Goal: Task Accomplishment & Management: Complete application form

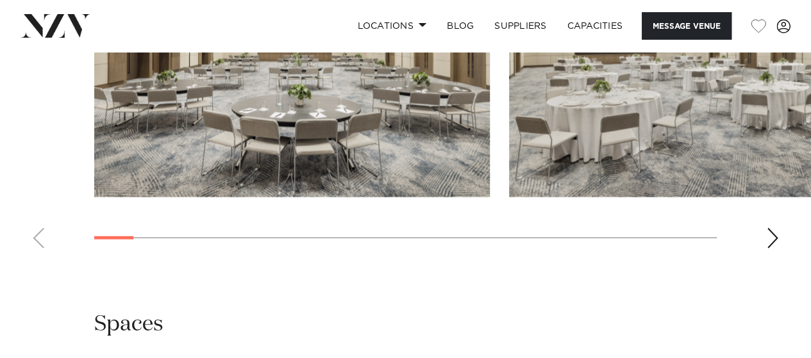
scroll to position [1410, 0]
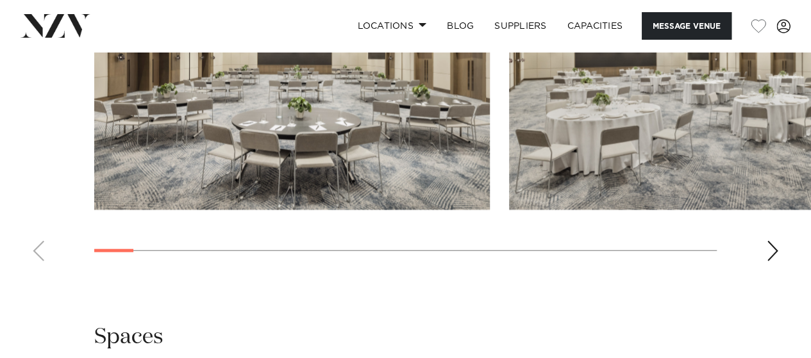
click at [769, 262] on div "Next slide" at bounding box center [772, 251] width 13 height 21
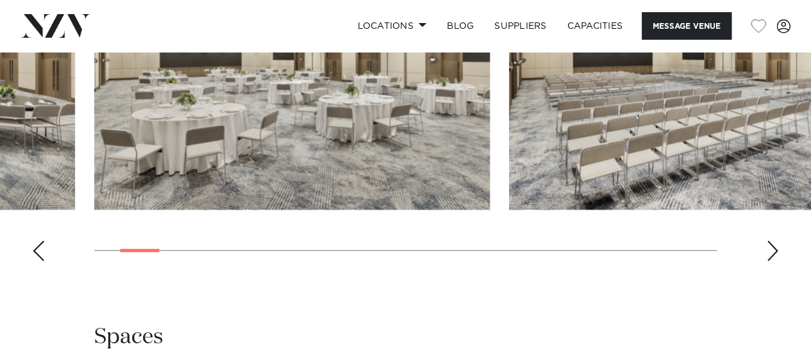
click at [769, 262] on div "Next slide" at bounding box center [772, 251] width 13 height 21
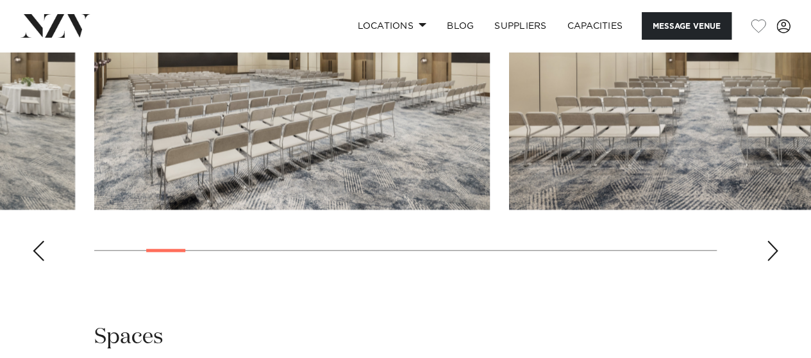
click at [769, 262] on div "Next slide" at bounding box center [772, 251] width 13 height 21
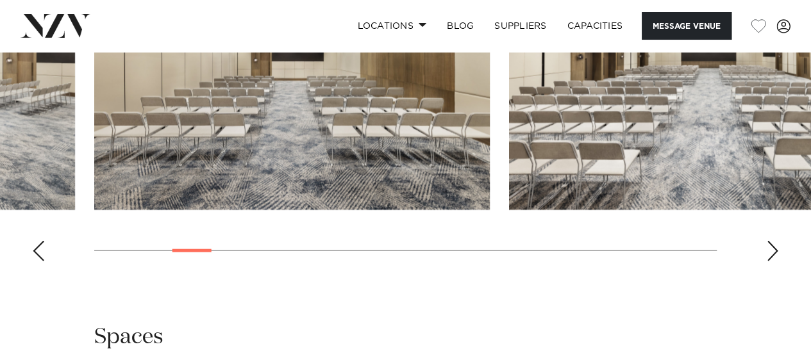
click at [769, 262] on div "Next slide" at bounding box center [772, 251] width 13 height 21
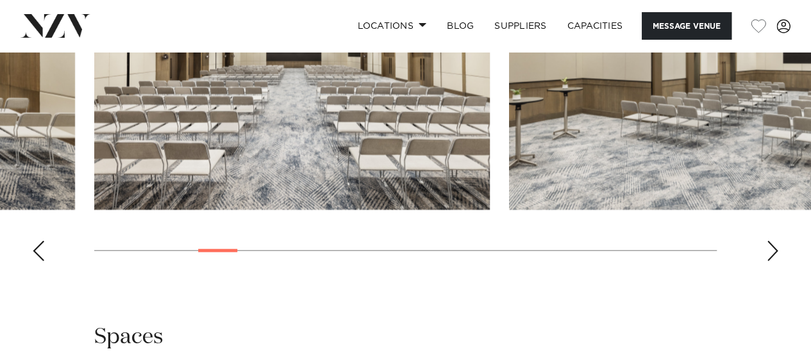
click at [769, 262] on div "Next slide" at bounding box center [772, 251] width 13 height 21
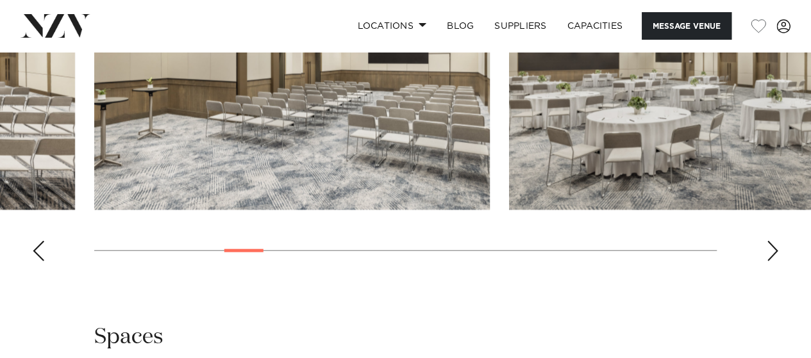
click at [772, 262] on div "Next slide" at bounding box center [772, 251] width 13 height 21
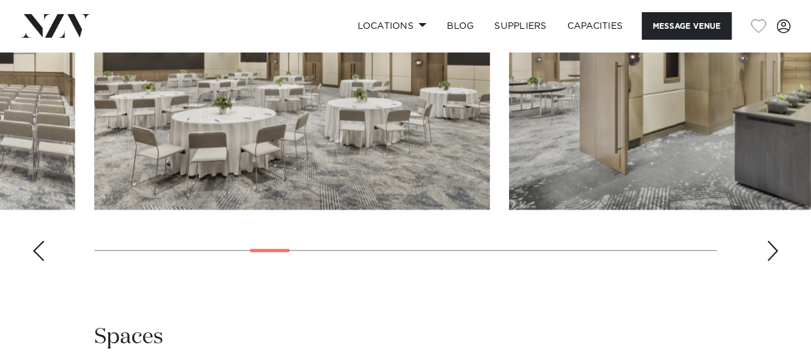
click at [772, 262] on div "Next slide" at bounding box center [772, 251] width 13 height 21
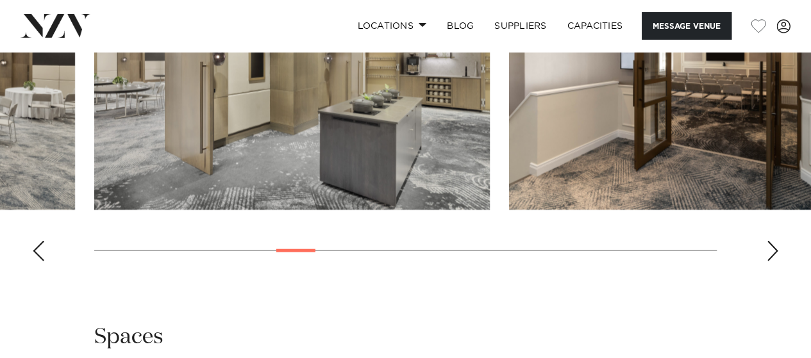
click at [772, 262] on div "Next slide" at bounding box center [772, 251] width 13 height 21
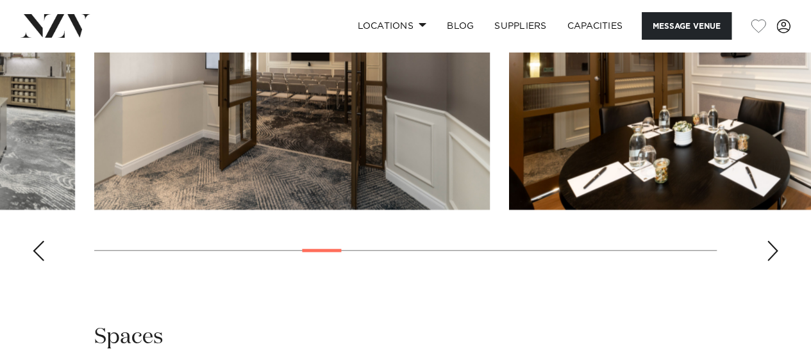
click at [772, 262] on div "Next slide" at bounding box center [772, 251] width 13 height 21
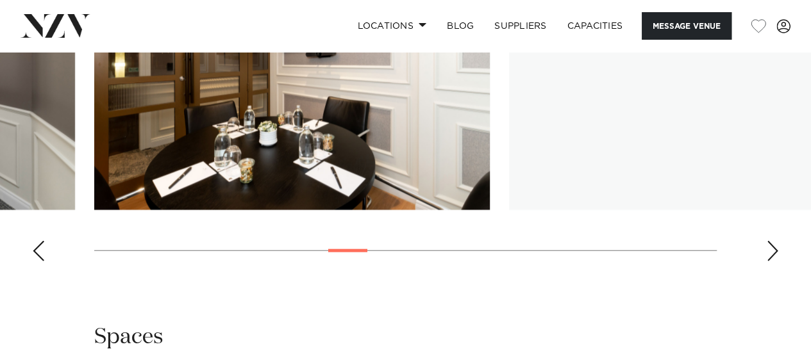
click at [772, 262] on div "Next slide" at bounding box center [772, 251] width 13 height 21
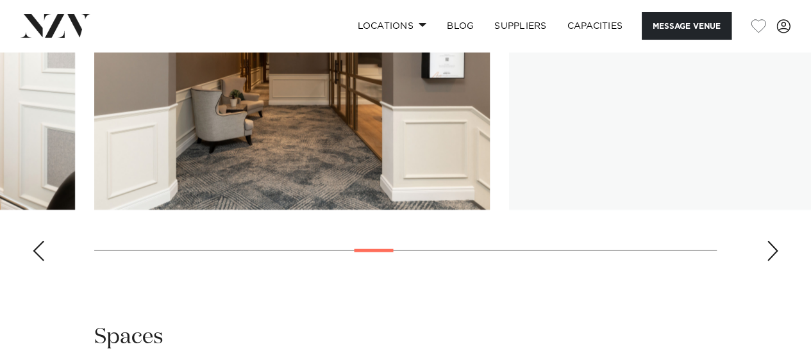
click at [772, 262] on div "Next slide" at bounding box center [772, 251] width 13 height 21
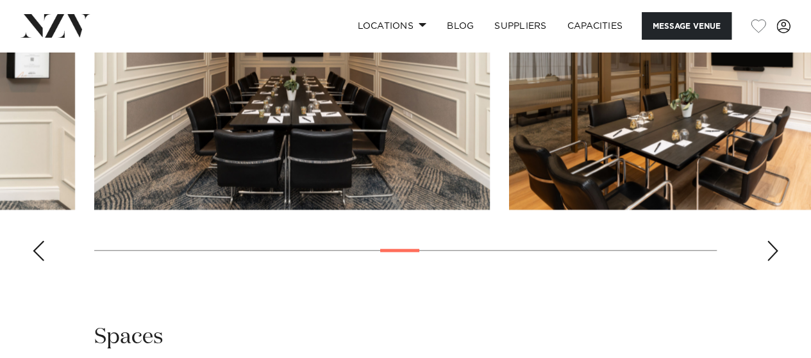
click at [772, 262] on div "Next slide" at bounding box center [772, 251] width 13 height 21
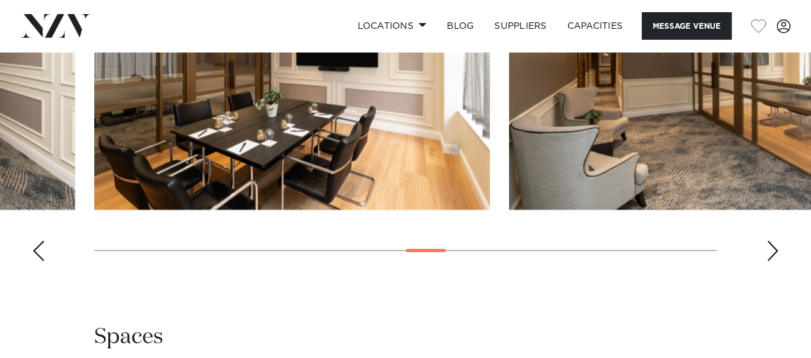
click at [772, 262] on div "Next slide" at bounding box center [772, 251] width 13 height 21
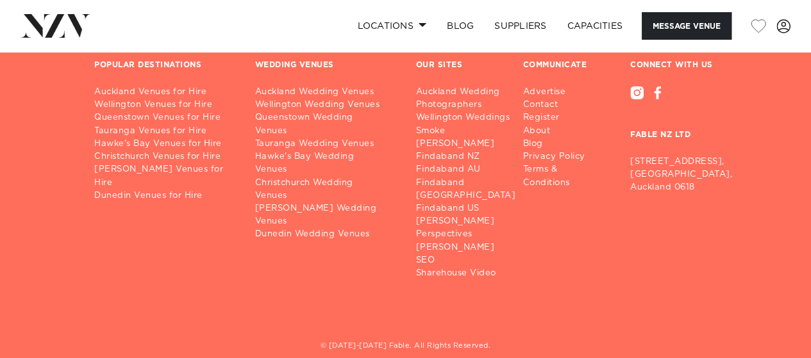
scroll to position [3141, 0]
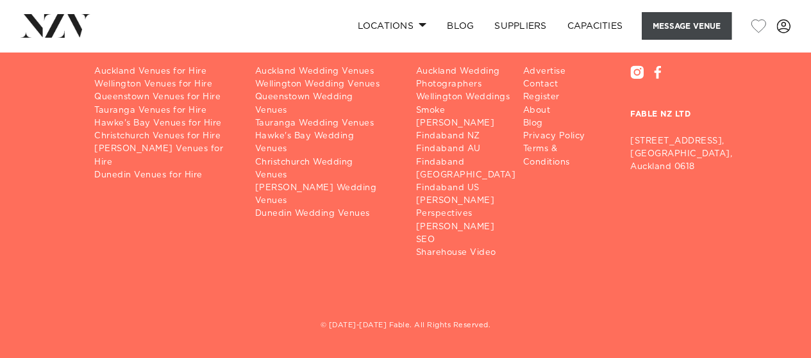
click at [659, 28] on button "Message Venue" at bounding box center [687, 26] width 90 height 28
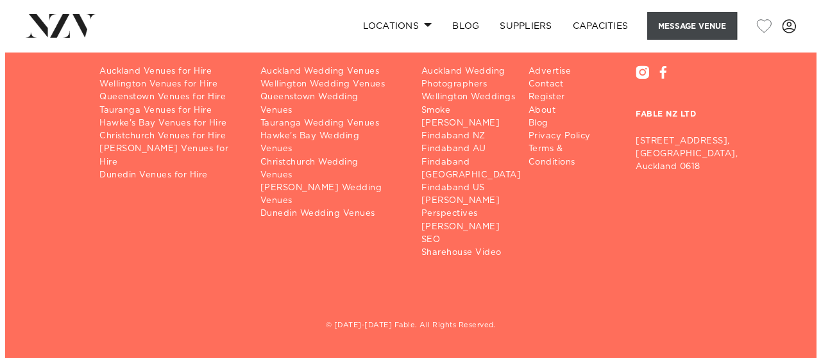
scroll to position [3128, 0]
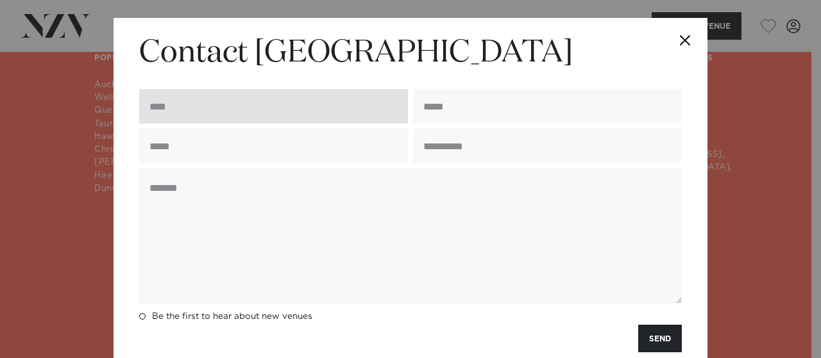
click at [184, 92] on input "text" at bounding box center [273, 106] width 269 height 35
type input "**********"
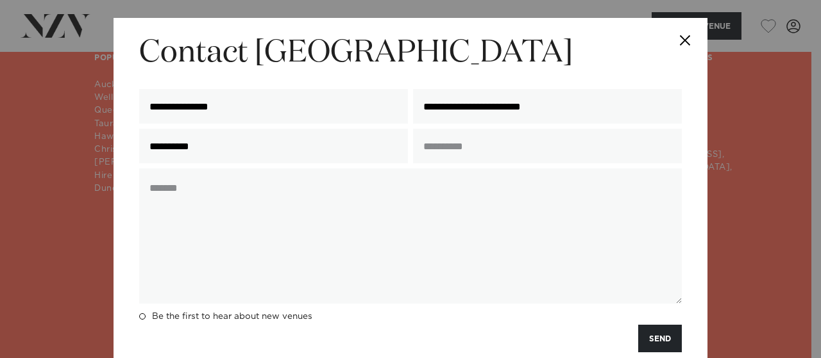
drag, startPoint x: 234, startPoint y: 143, endPoint x: 108, endPoint y: 143, distance: 126.3
click at [108, 143] on div "**********" at bounding box center [410, 179] width 821 height 358
type input "*********"
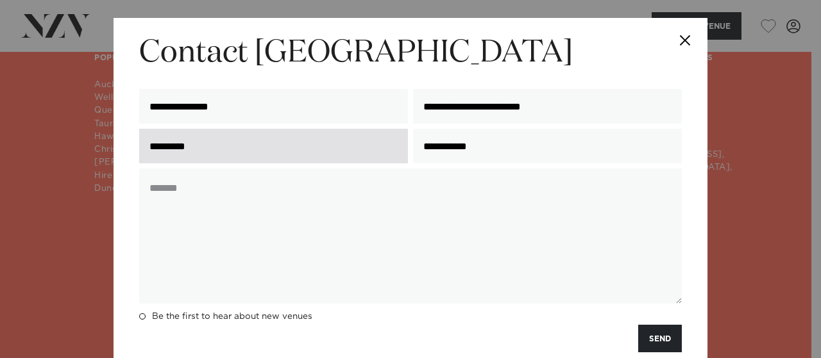
type input "**********"
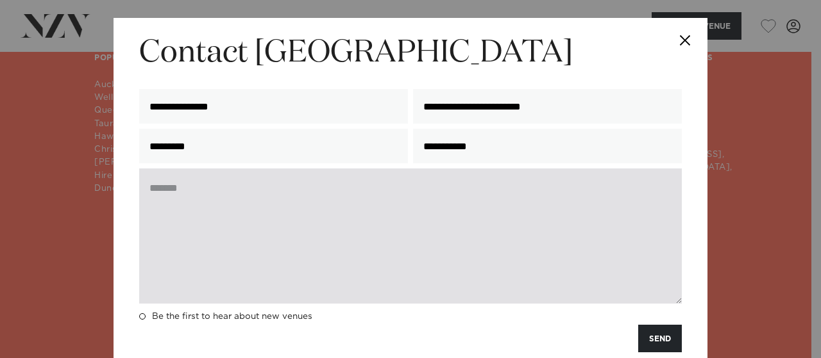
click at [282, 228] on textarea at bounding box center [410, 236] width 542 height 135
paste textarea "**********"
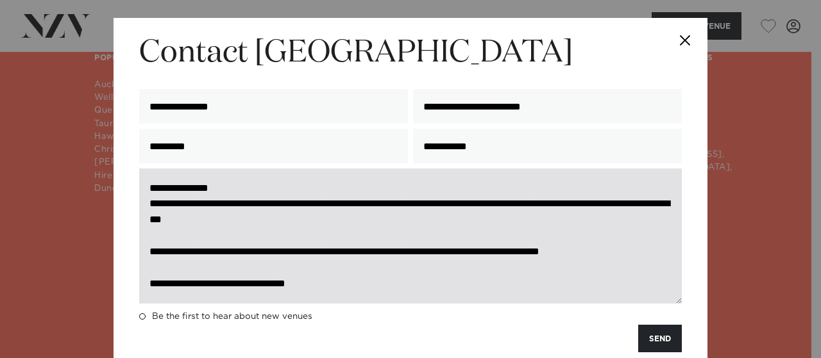
scroll to position [18, 0]
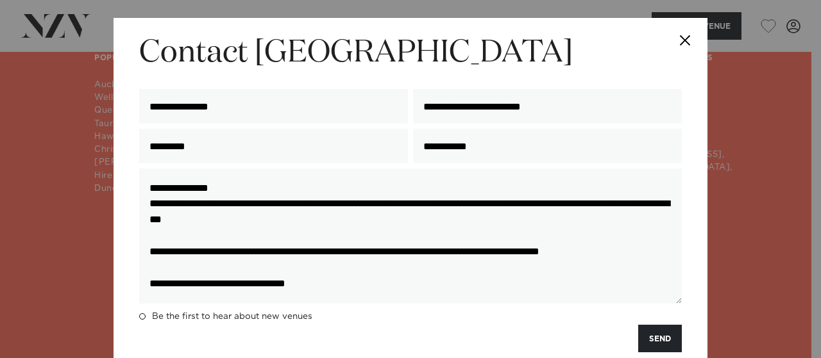
type textarea "**********"
click at [137, 317] on div "Be the first to hear about new venues" at bounding box center [410, 317] width 547 height 16
click at [139, 320] on span at bounding box center [142, 316] width 6 height 6
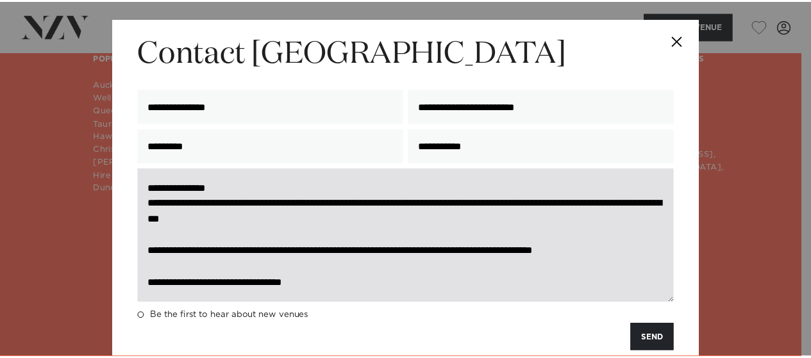
scroll to position [31, 0]
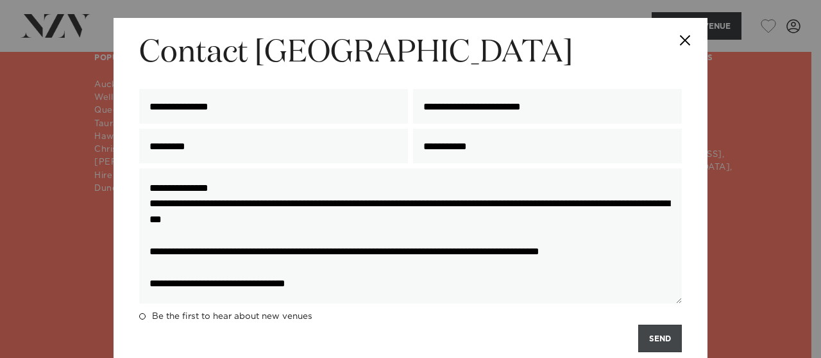
click at [647, 339] on button "SEND" at bounding box center [660, 339] width 44 height 28
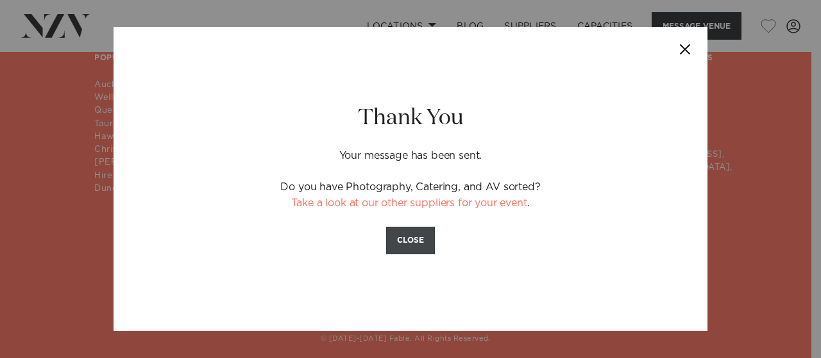
click at [408, 237] on button "CLOSE" at bounding box center [410, 241] width 49 height 28
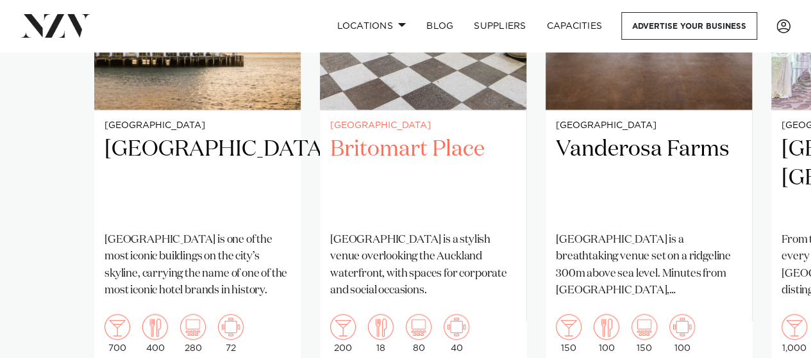
scroll to position [1218, 0]
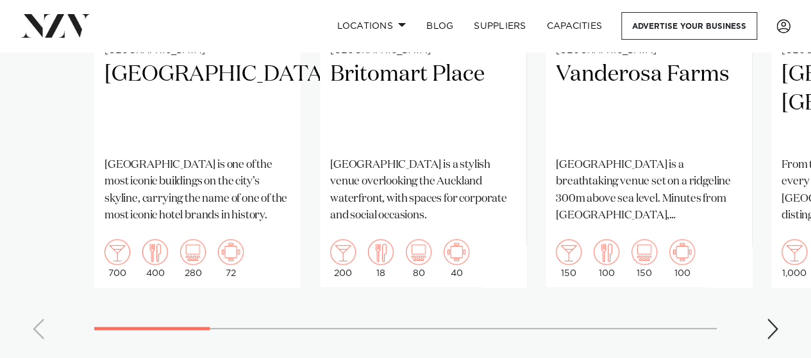
click at [774, 319] on div "Next slide" at bounding box center [772, 329] width 13 height 21
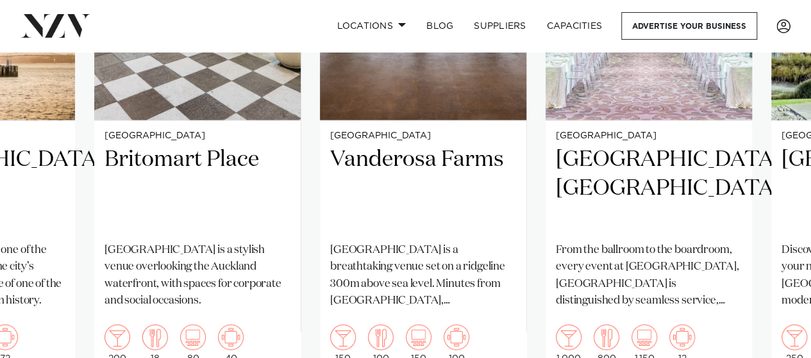
scroll to position [1154, 0]
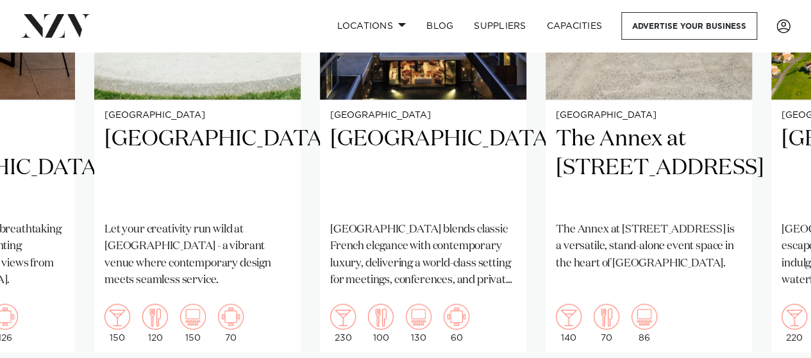
click at [764, 347] on swiper-container "Auckland Hilton Auckland Hilton Auckland is one of the most iconic buildings on…" at bounding box center [405, 118] width 811 height 592
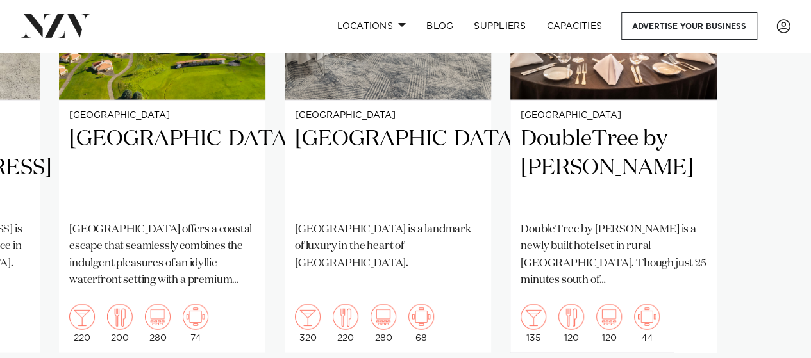
click at [734, 352] on swiper-container "Auckland Hilton Auckland Hilton Auckland is one of the most iconic buildings on…" at bounding box center [405, 118] width 811 height 592
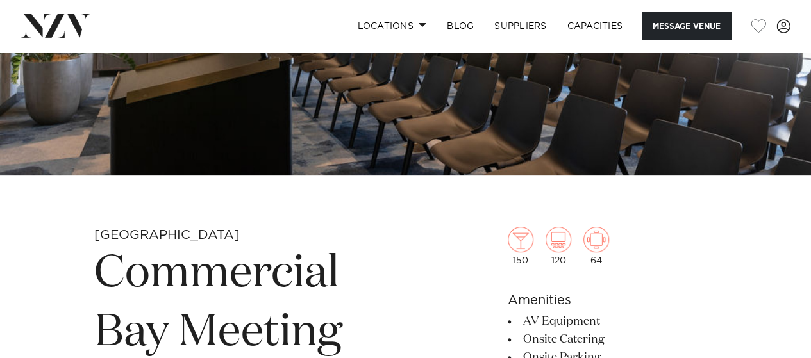
scroll to position [385, 0]
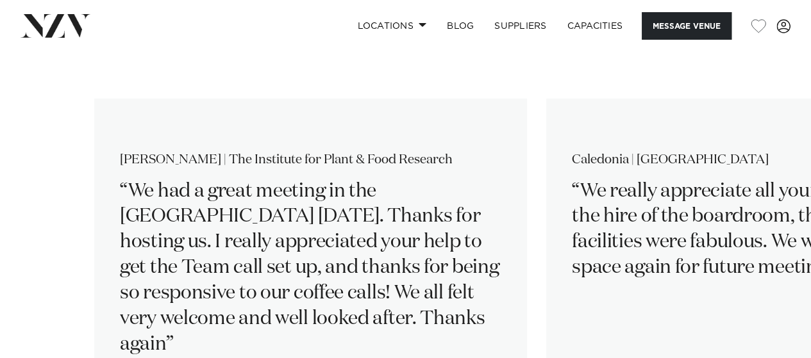
scroll to position [2051, 0]
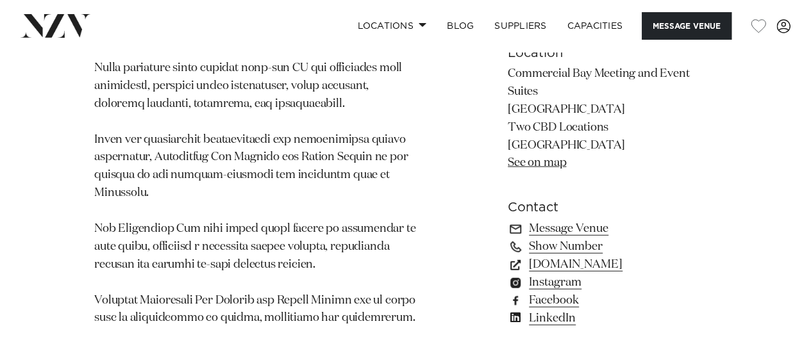
scroll to position [1667, 0]
